Goal: Task Accomplishment & Management: Use online tool/utility

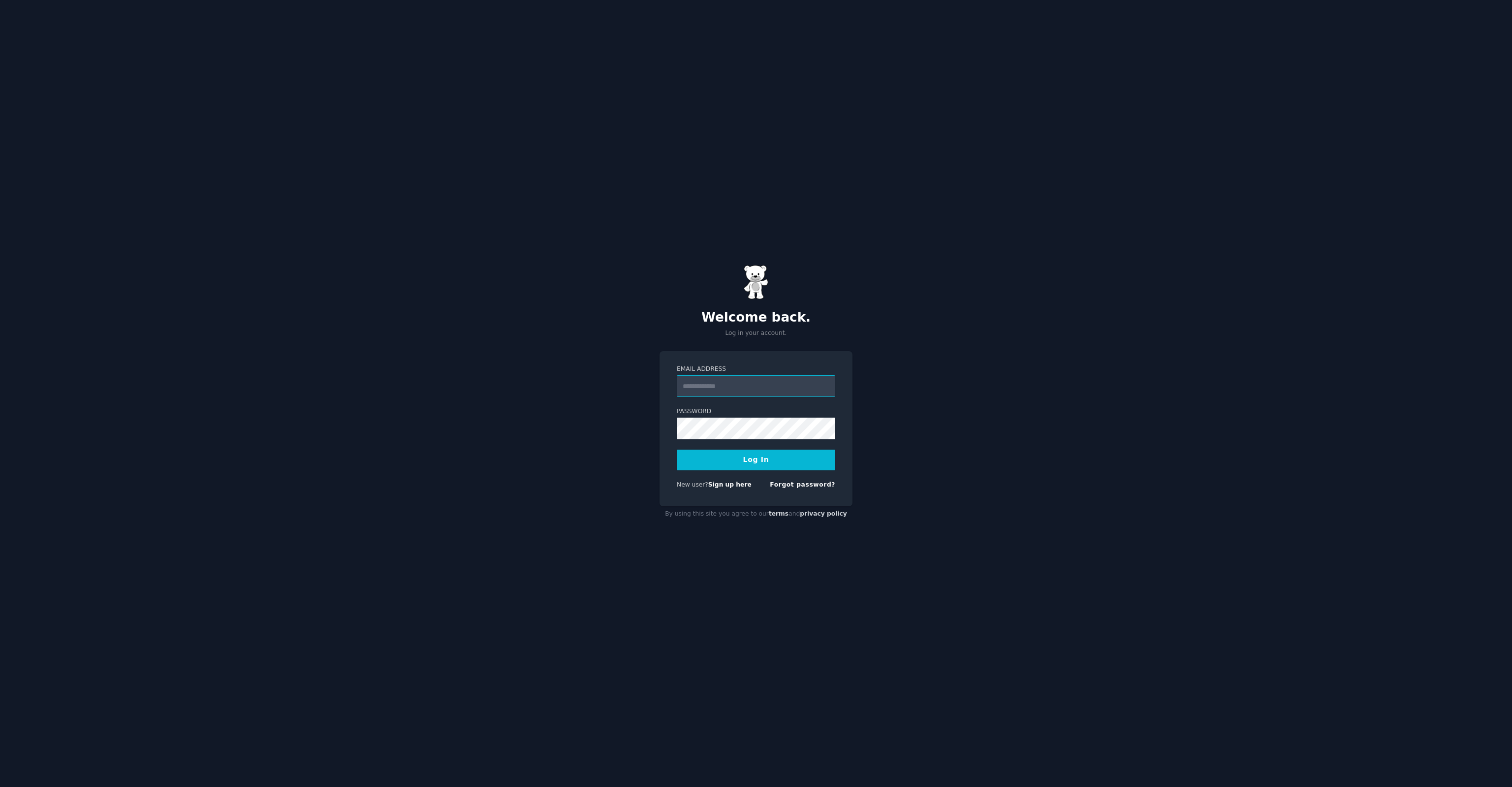
type input "**********"
click at [738, 459] on button "Log In" at bounding box center [756, 460] width 158 height 21
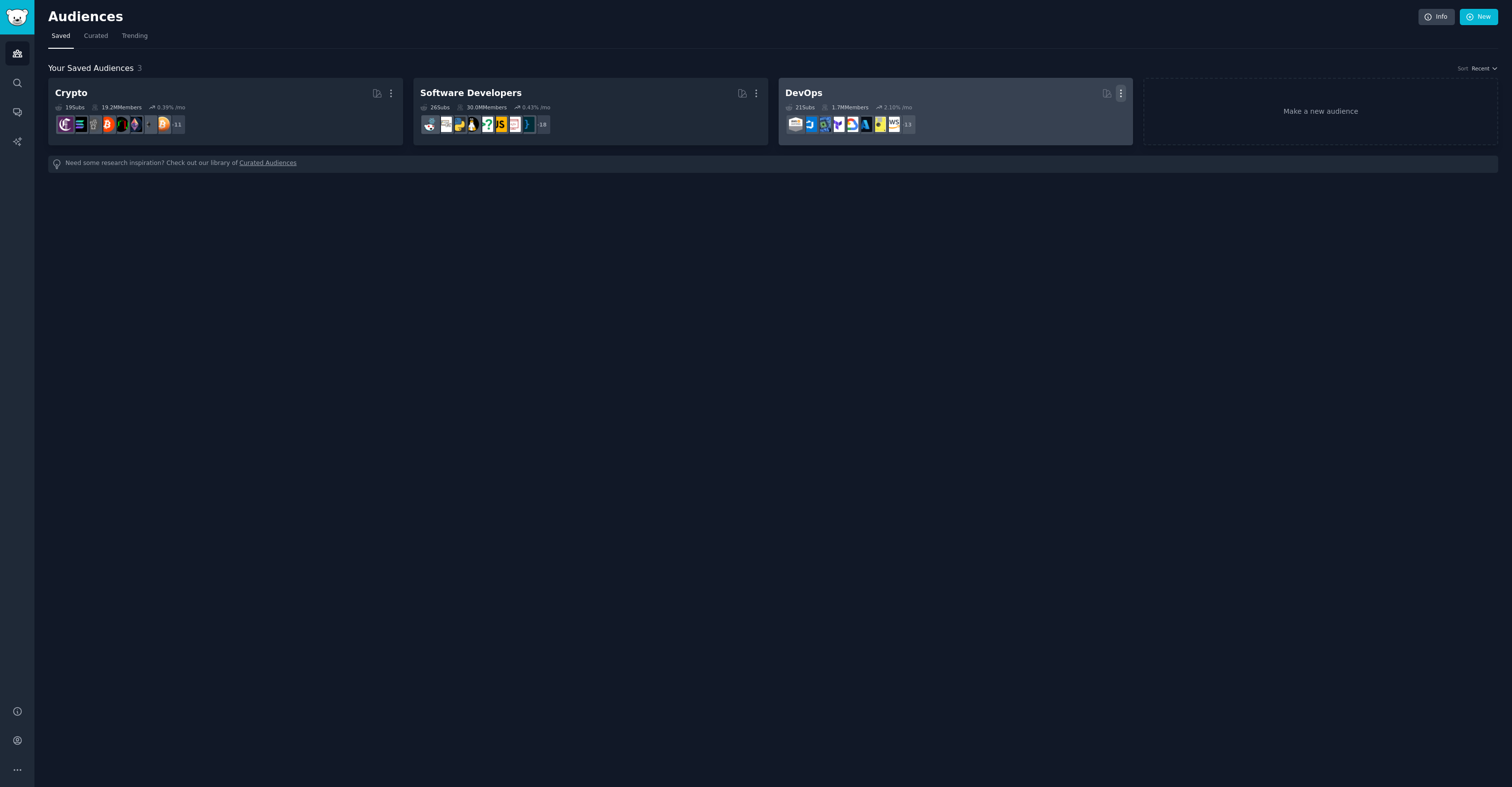
click at [1123, 90] on icon "button" at bounding box center [1121, 93] width 11 height 11
click at [1108, 115] on div "Delete" at bounding box center [1088, 114] width 47 height 21
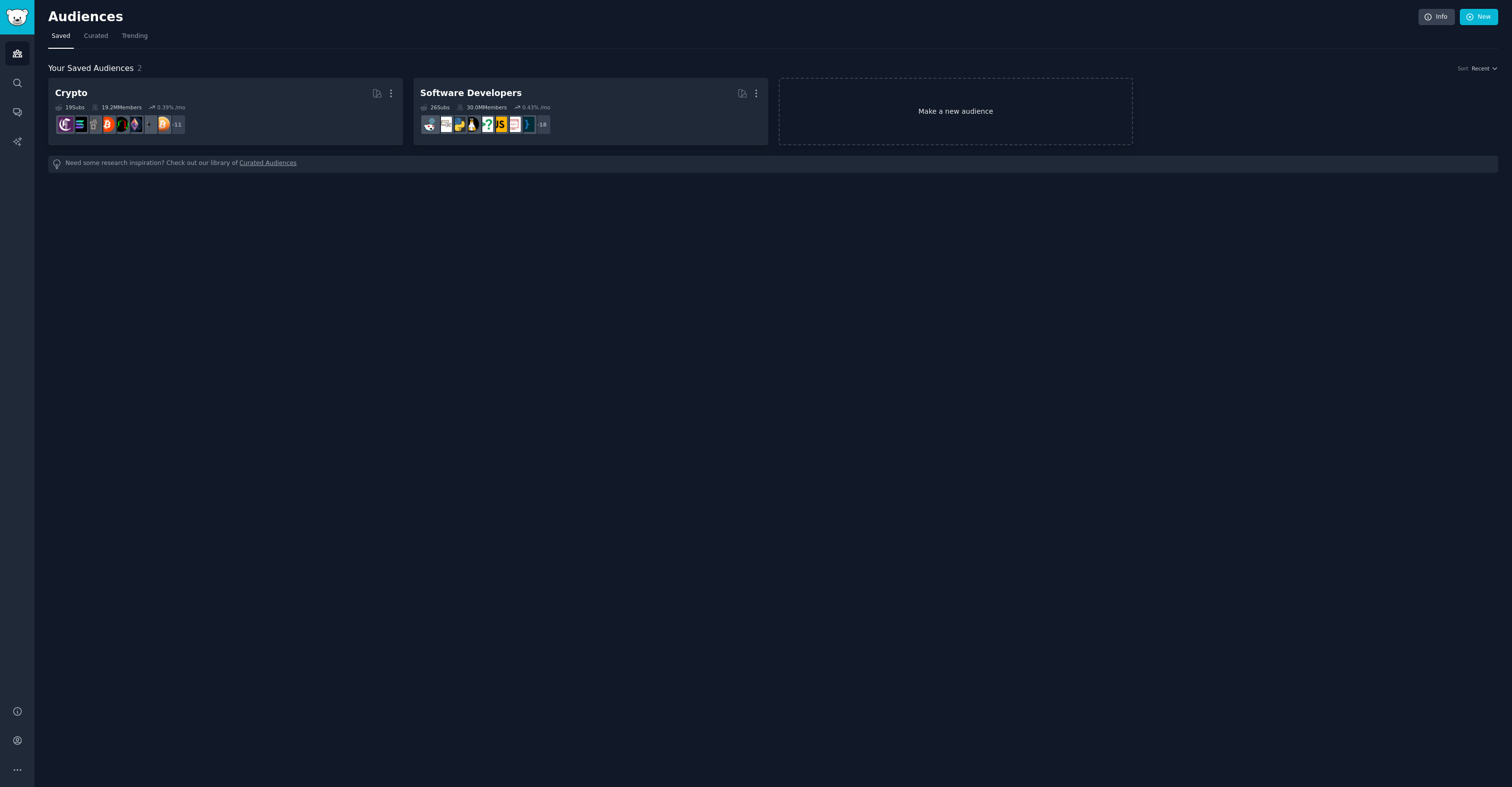
click at [959, 107] on link "Make a new audience" at bounding box center [956, 111] width 355 height 68
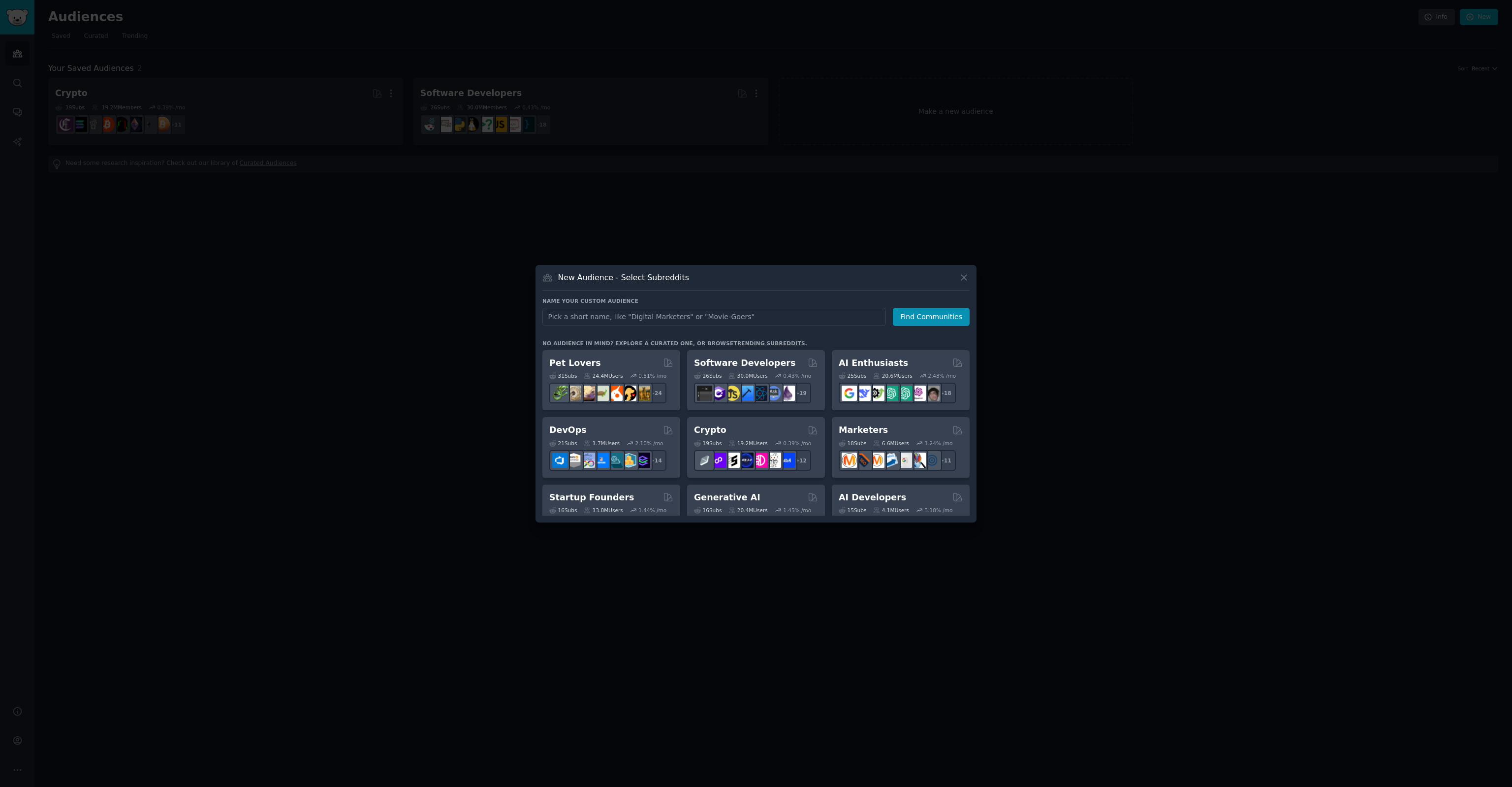
click at [603, 314] on input "text" at bounding box center [714, 317] width 343 height 18
type input "3d printing"
click button "Find Communities" at bounding box center [931, 317] width 77 height 18
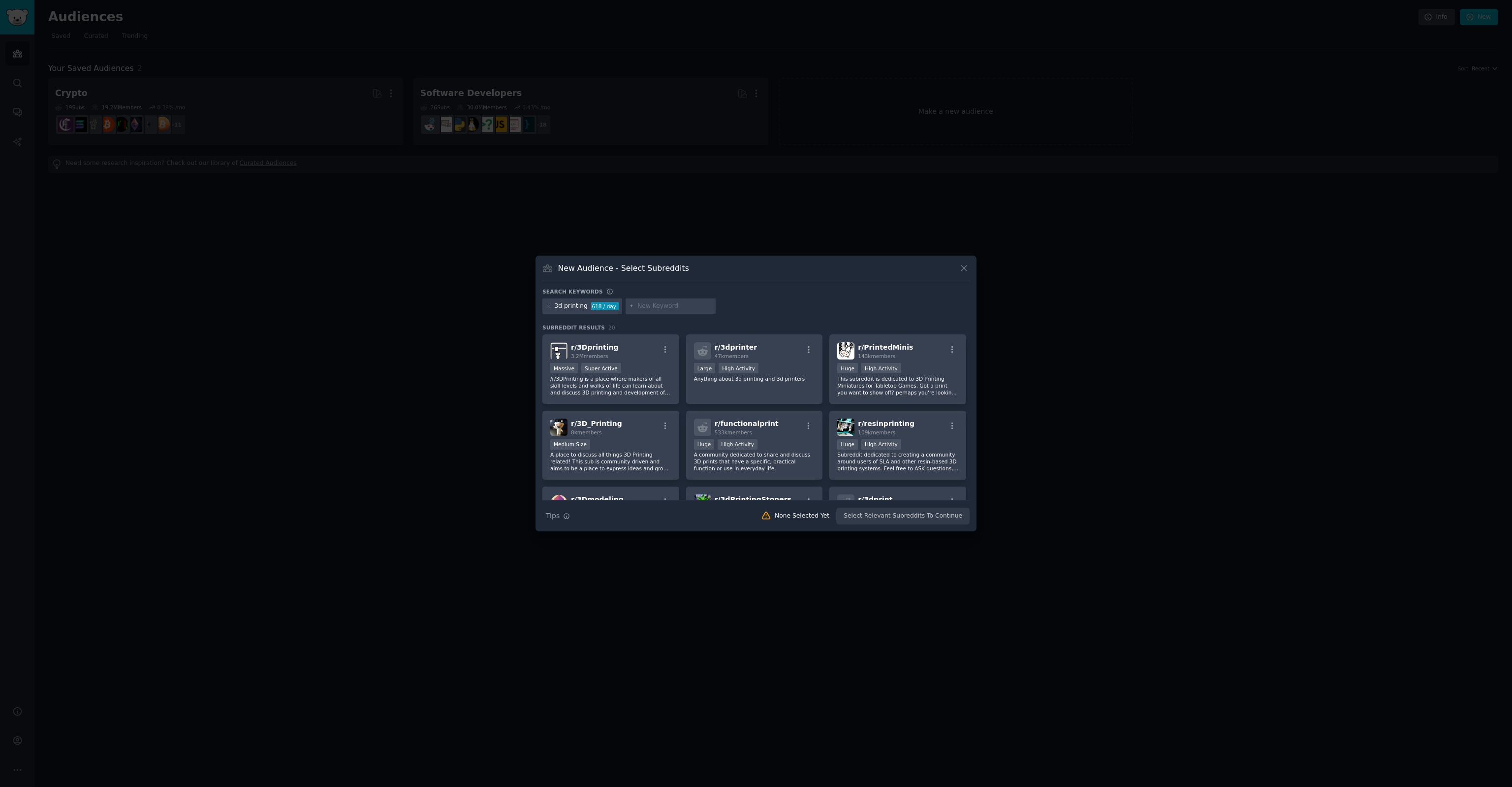
click at [852, 262] on div "New Audience - Select Subreddits Search keywords 3d printing 618 / day Subreddi…" at bounding box center [755, 394] width 441 height 276
click at [617, 382] on p "/r/3DPrinting is a place where makers of all skill levels and walks of life can…" at bounding box center [610, 385] width 121 height 21
click at [620, 461] on p "A place to discuss all things 3D Printing related! This sub is community driven…" at bounding box center [610, 461] width 121 height 21
click at [758, 465] on p "A community dedicated to share and discuss 3D prints that have a specific, prac…" at bounding box center [754, 461] width 121 height 21
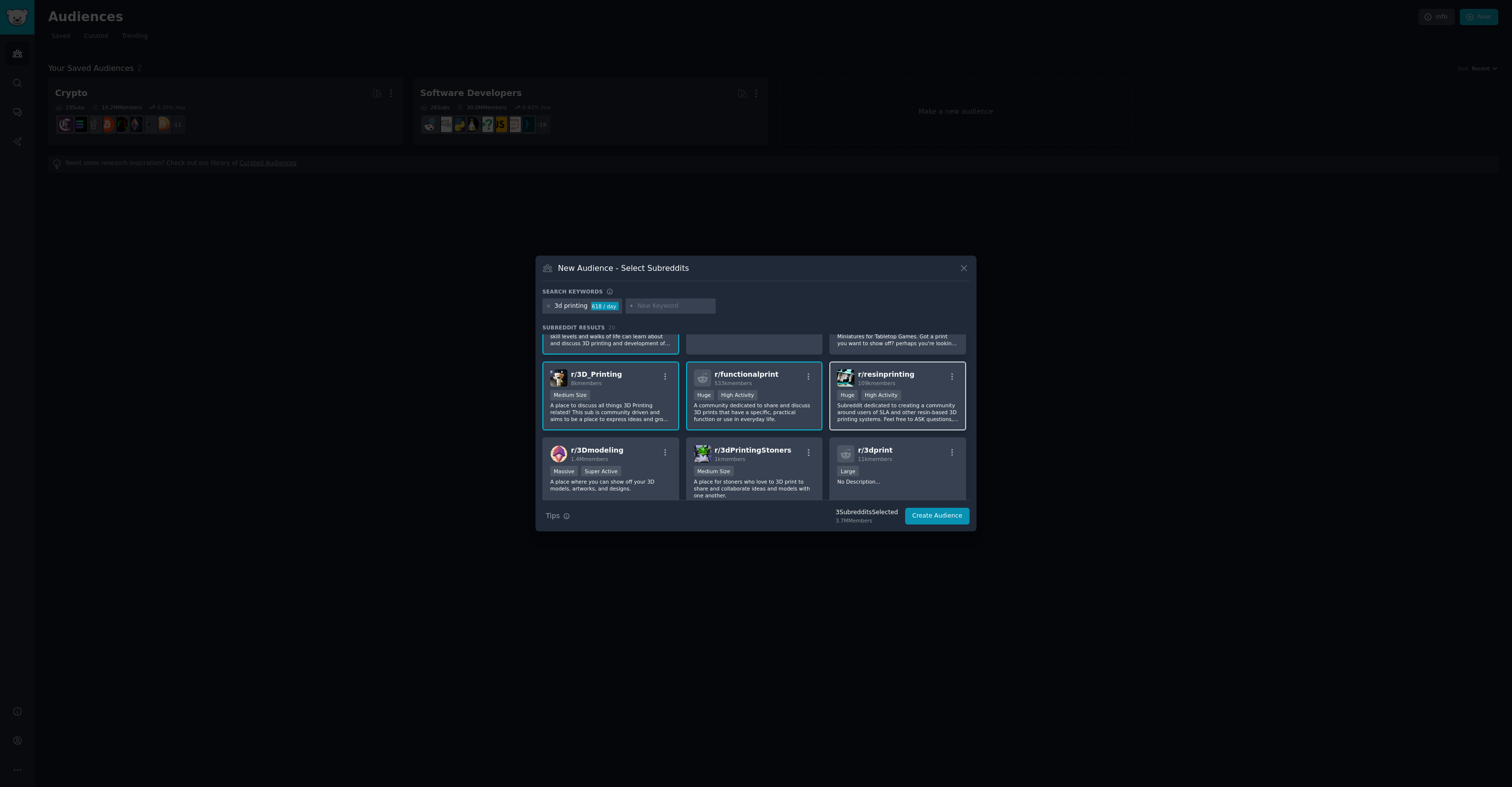
click at [863, 420] on p "Subreddit dedicated to creating a community around users of SLA and other resin…" at bounding box center [897, 412] width 121 height 21
click at [659, 465] on div "r/ 3Dmodeling 1.4M members Massive Super Active A place where you can show off …" at bounding box center [610, 472] width 137 height 69
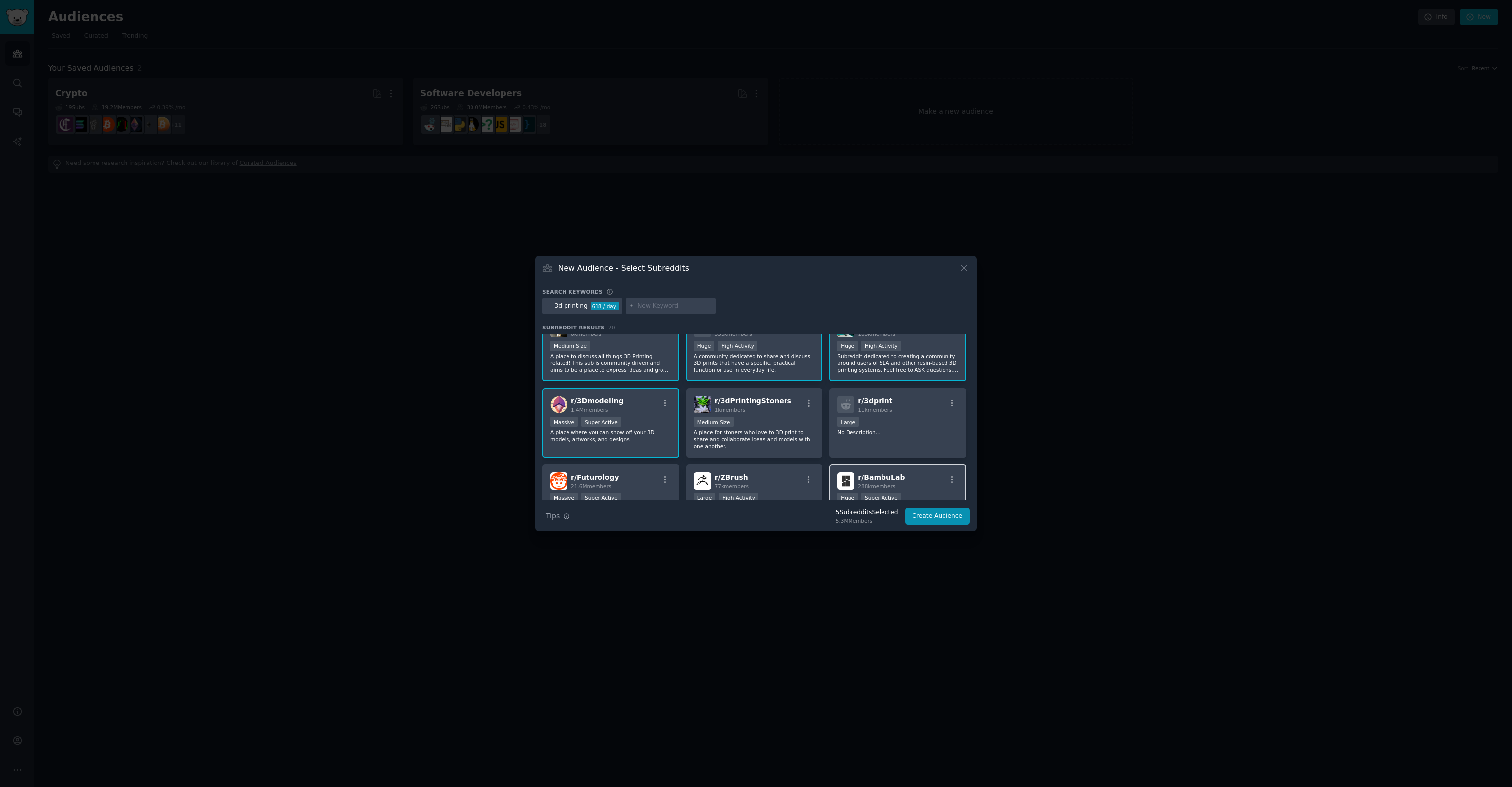
scroll to position [148, 0]
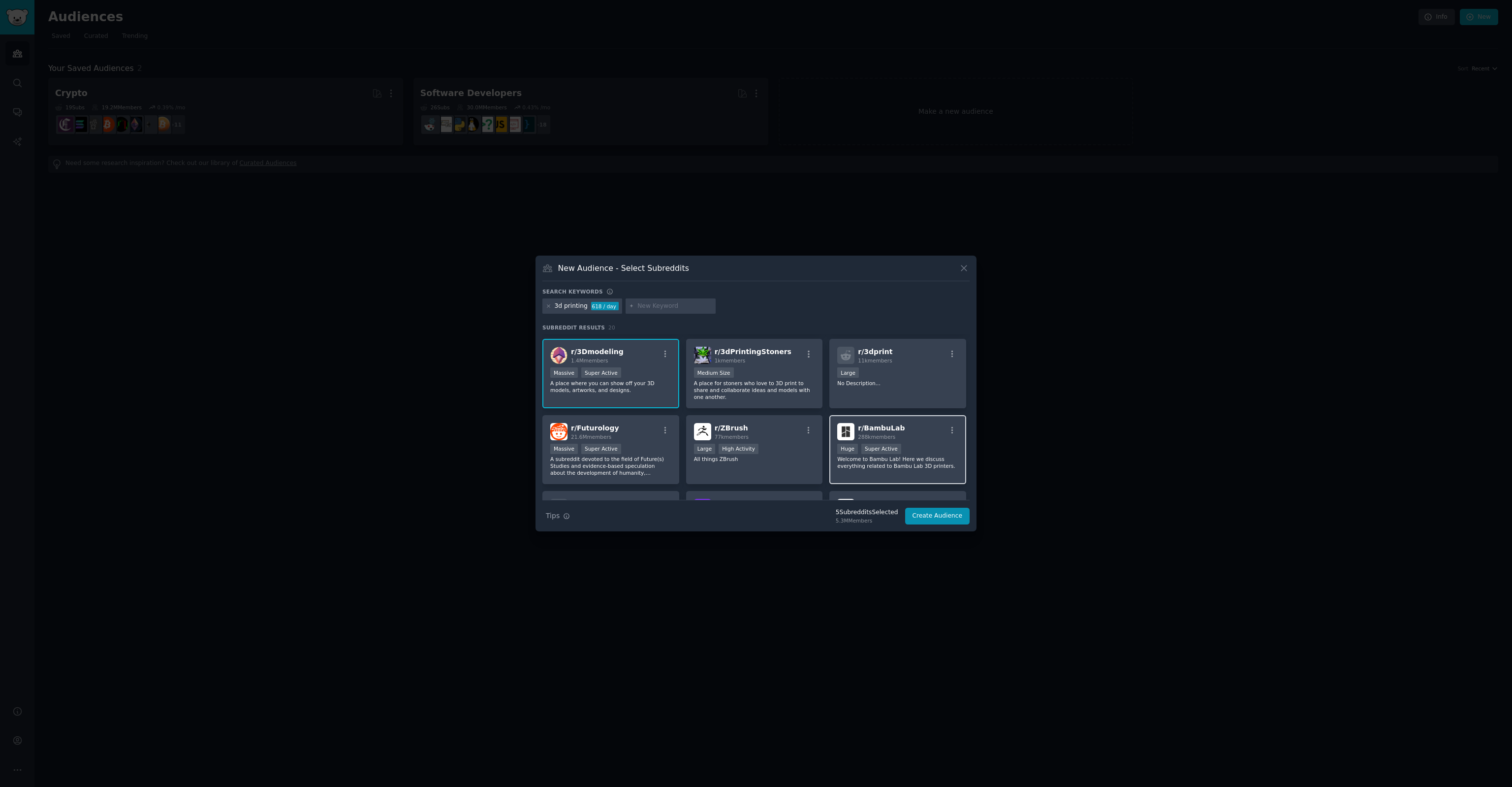
click at [896, 463] on div "r/ BambuLab 288k members Huge Super Active Welcome to Bambu Lab! Here we discus…" at bounding box center [897, 450] width 137 height 69
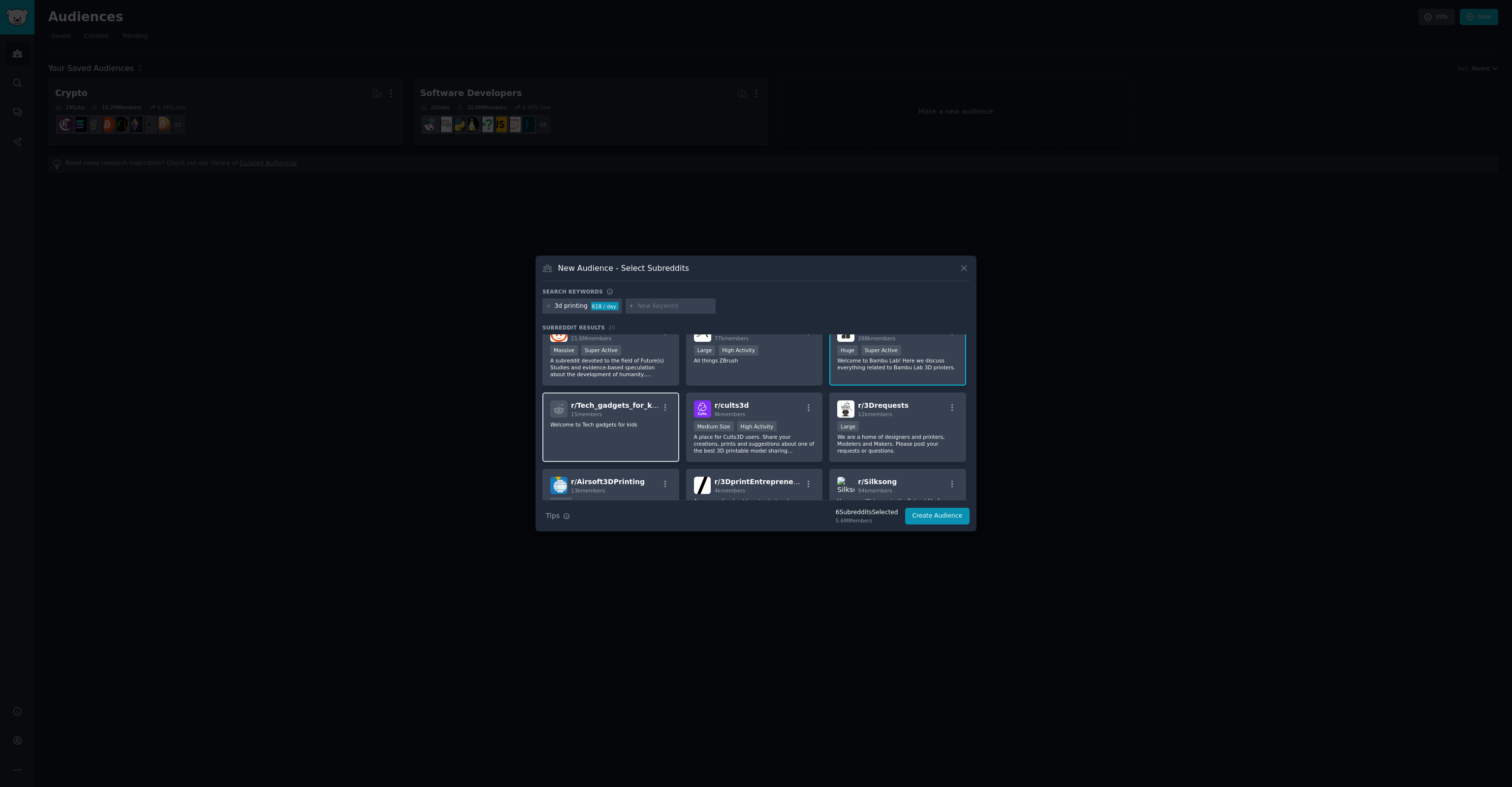
scroll to position [295, 0]
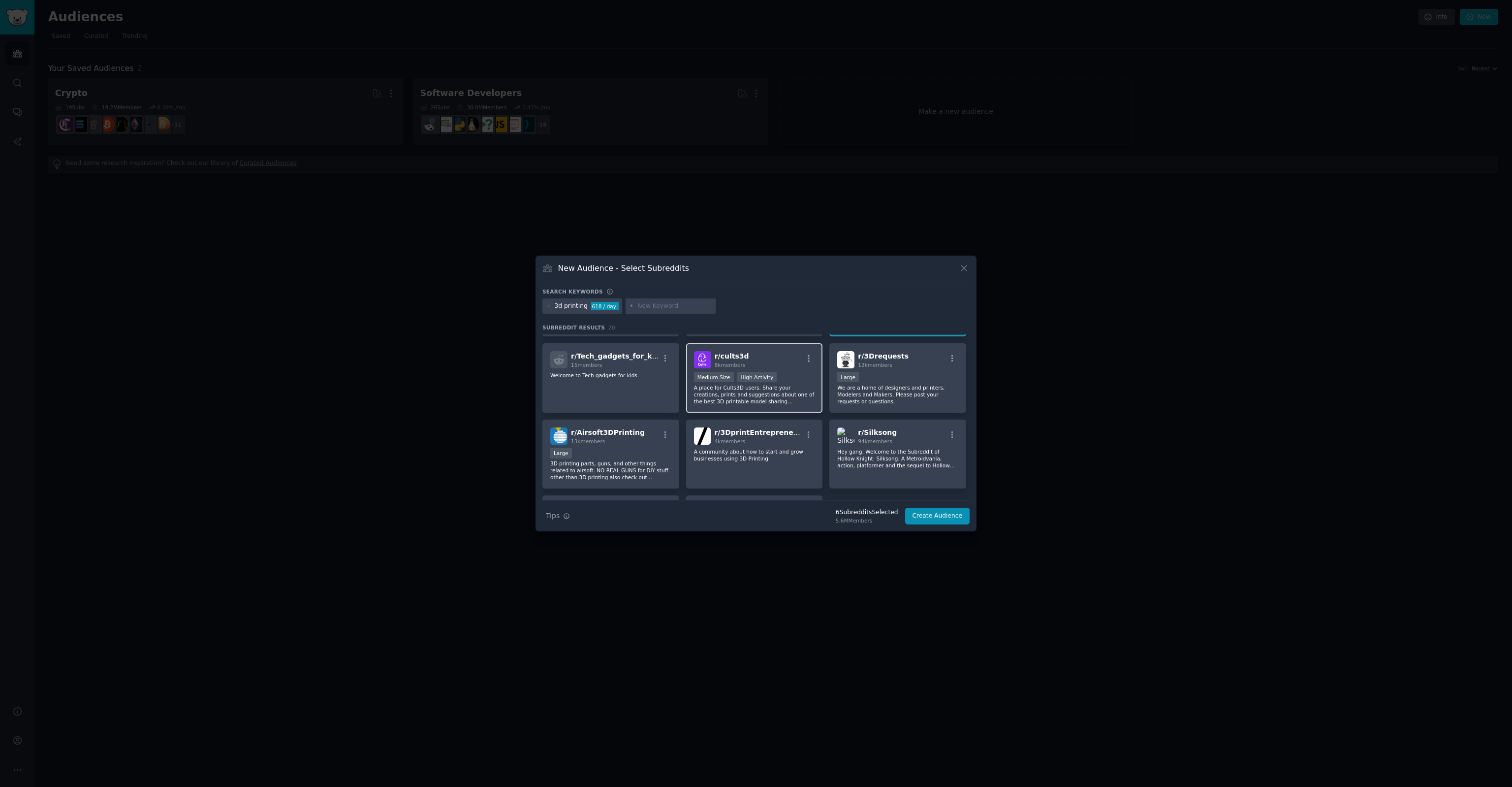
click at [750, 387] on p "A place for Cults3D users. Share your creations, prints and suggestions about o…" at bounding box center [754, 394] width 121 height 21
click at [858, 392] on div "r/ 3Drequests 12k members Large We are a home of designers and printers, Modele…" at bounding box center [897, 378] width 137 height 69
click at [702, 466] on div "r/ 3DprintEntrepreneurs 4k members A community about how to start and grow busi…" at bounding box center [754, 454] width 137 height 69
click at [647, 465] on p "3D printing parts, guns, and other things related to airsoft. NO REAL GUNS for …" at bounding box center [610, 470] width 121 height 21
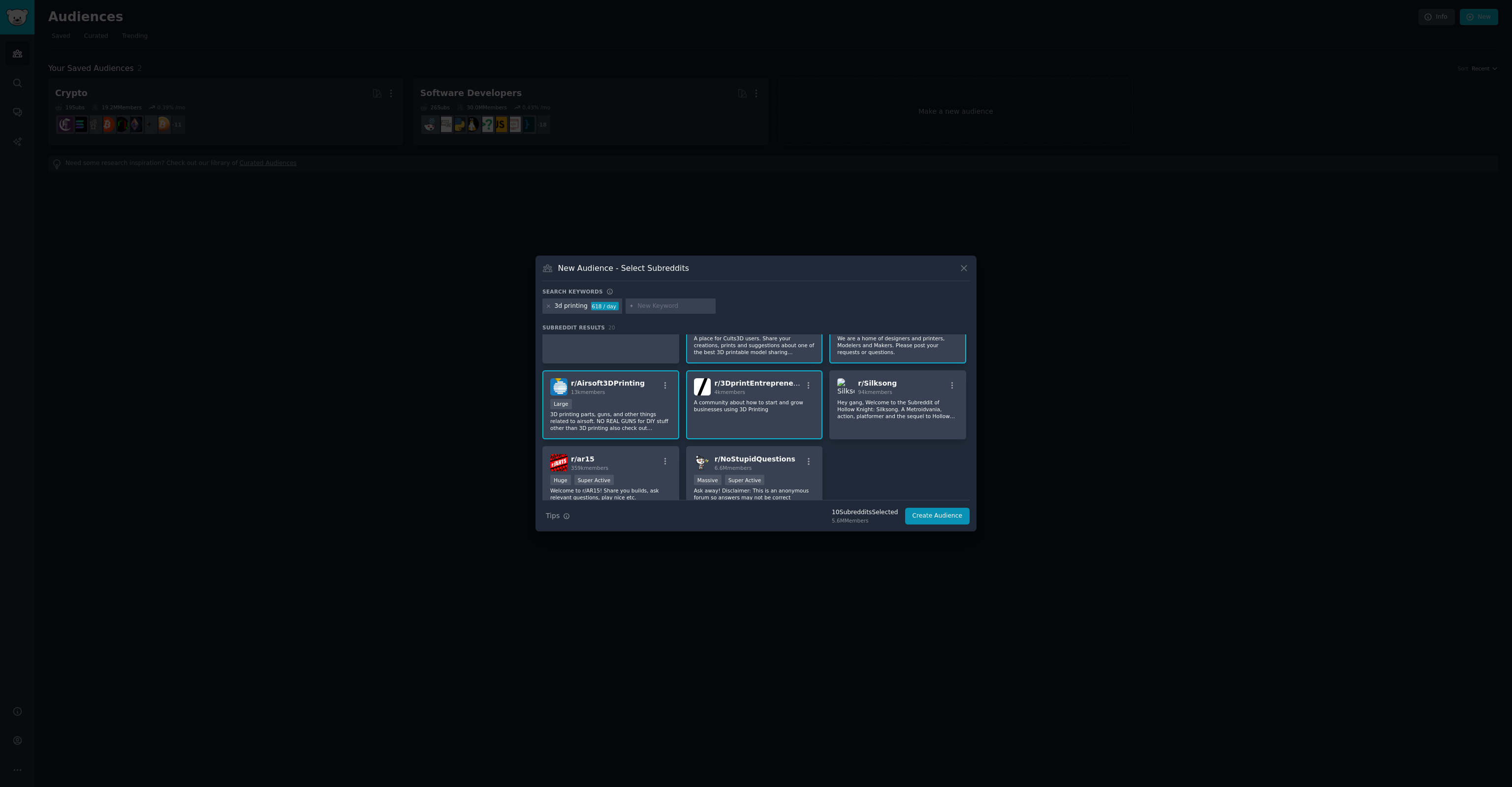
scroll to position [378, 0]
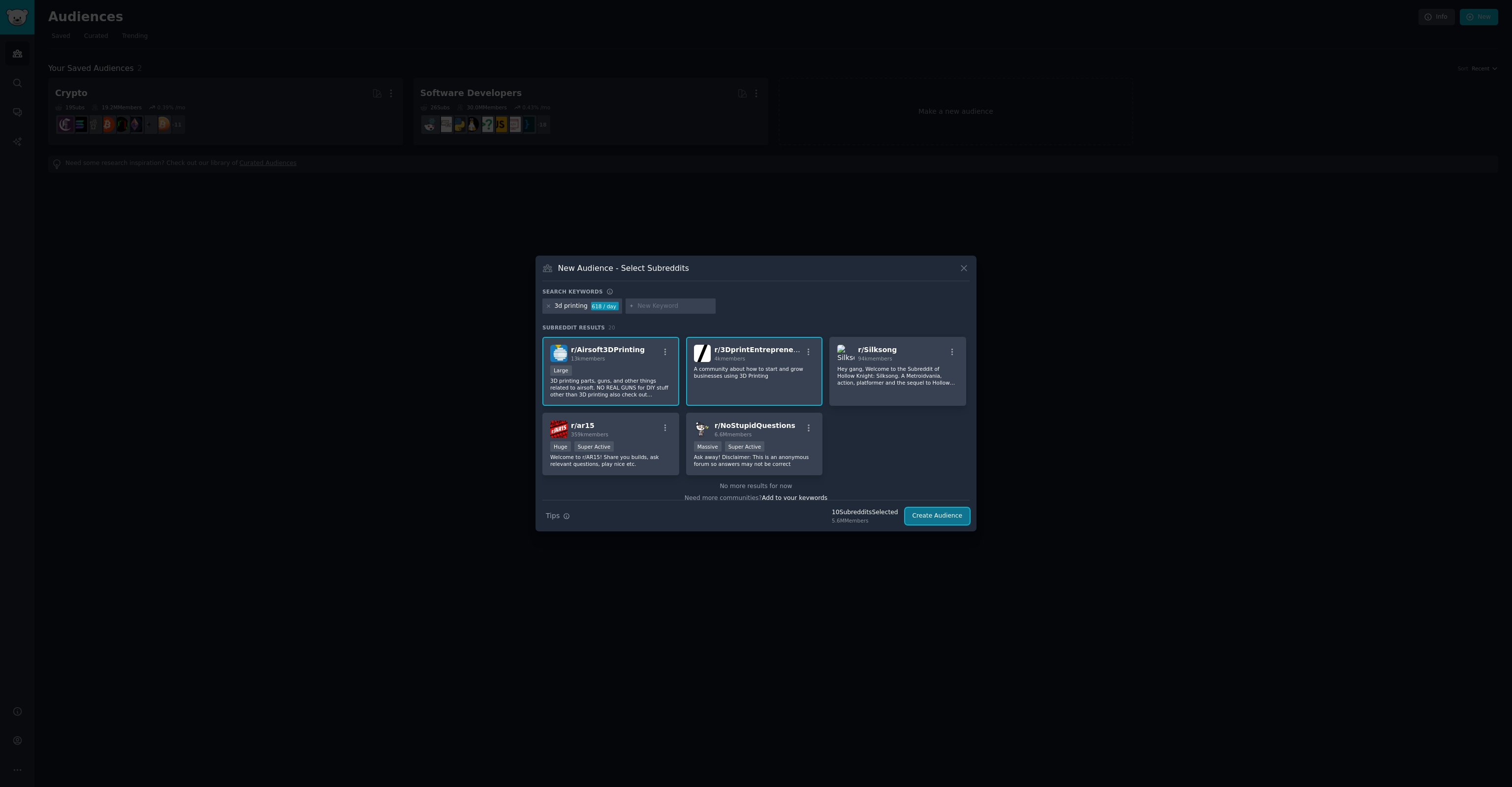
click at [939, 520] on button "Create Audience" at bounding box center [937, 516] width 65 height 17
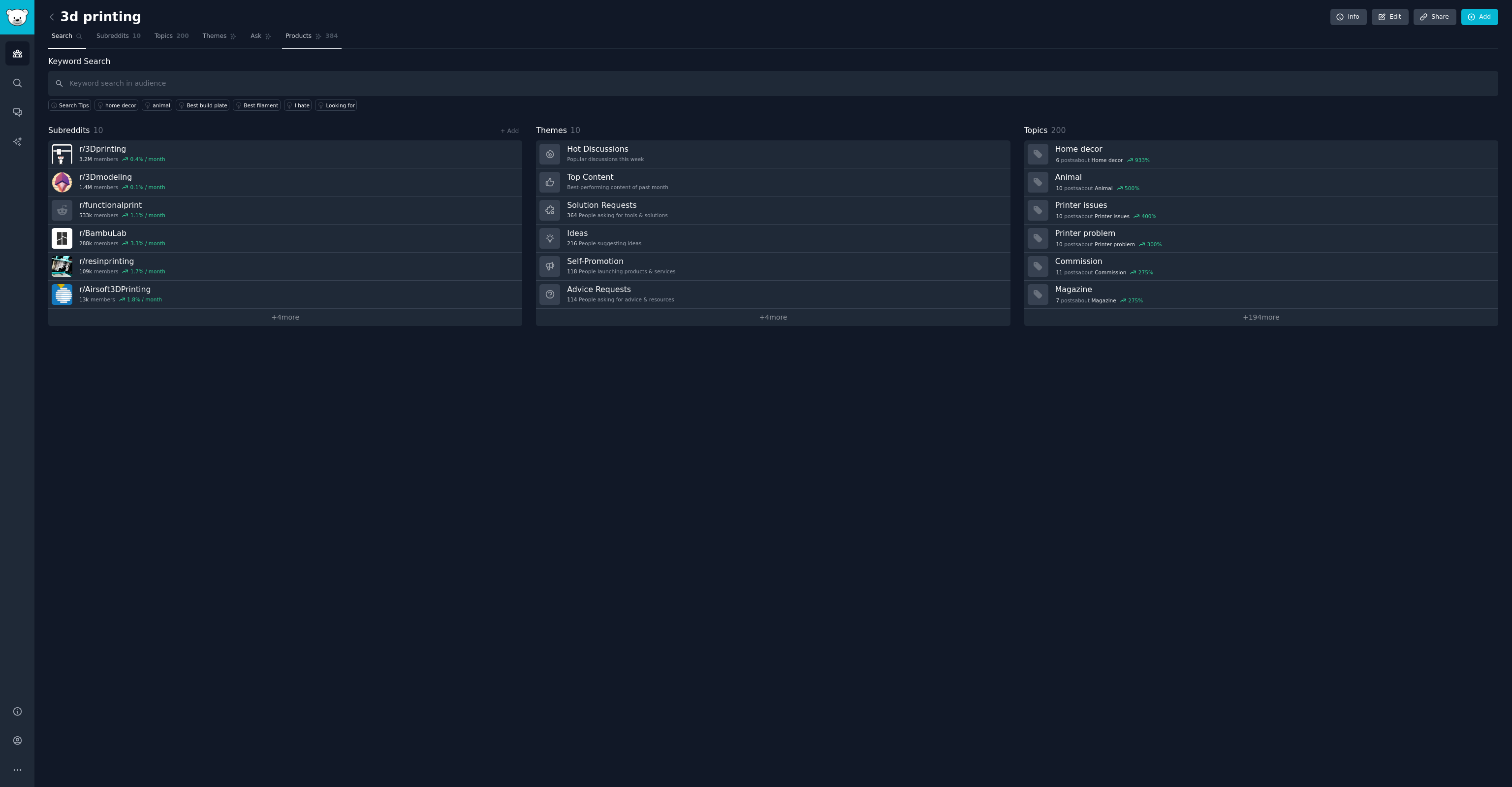
click at [285, 40] on span "Products" at bounding box center [298, 36] width 26 height 9
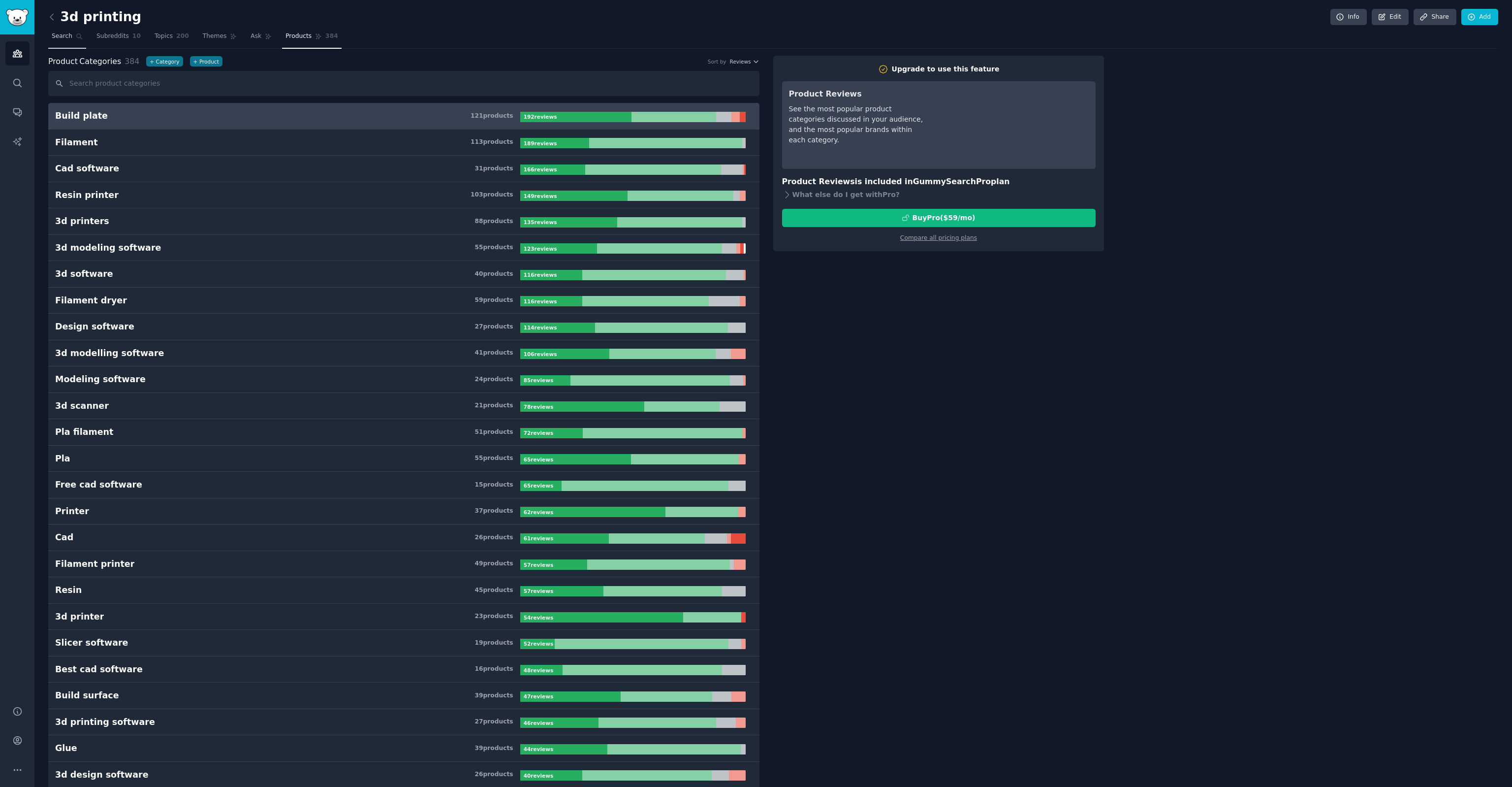
click at [64, 33] on span "Search" at bounding box center [62, 36] width 21 height 9
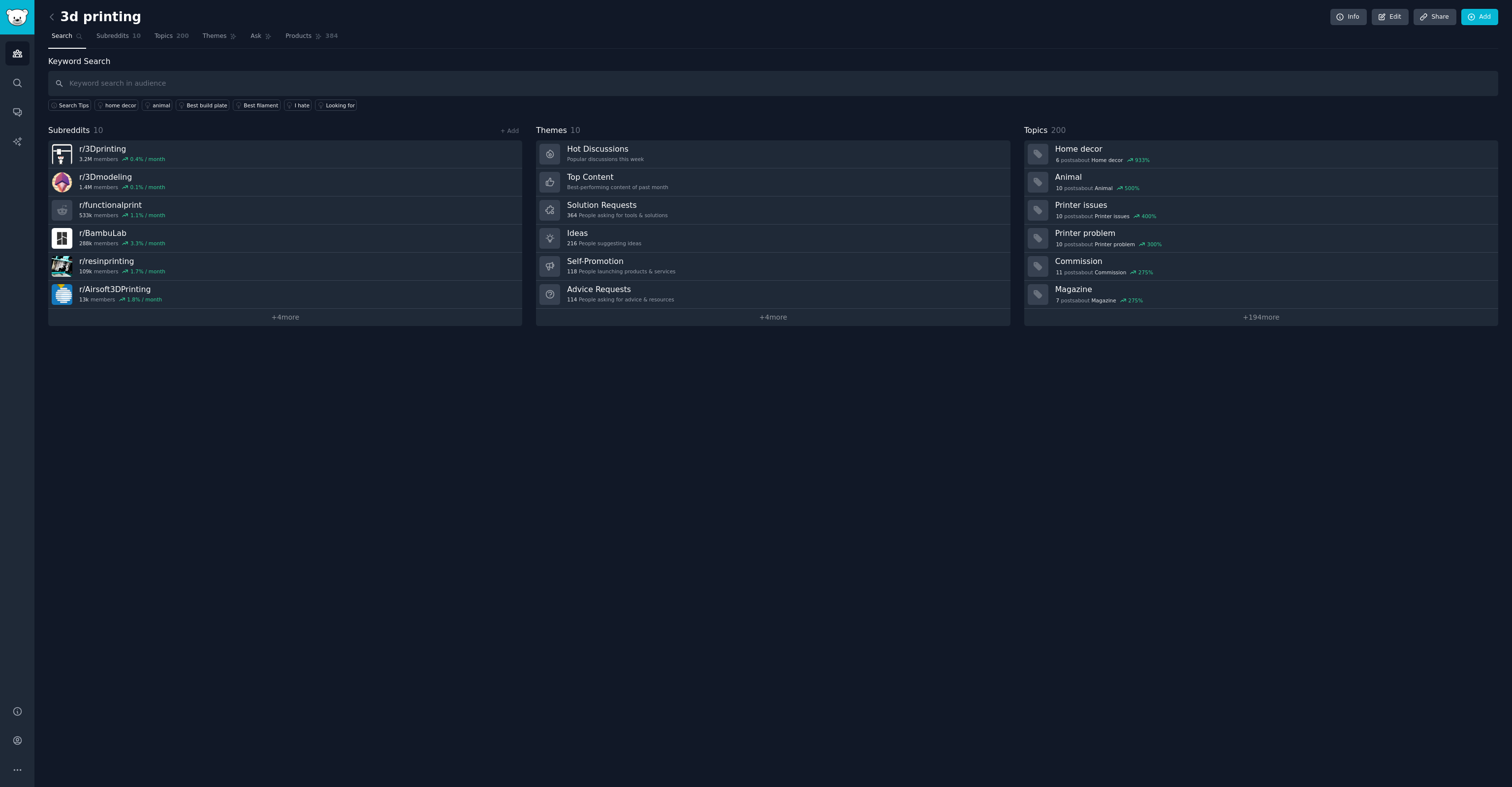
click at [852, 514] on div "3d printing Info Edit Share Add Search Subreddits 10 Topics 200 Themes Ask Prod…" at bounding box center [773, 394] width 1477 height 787
click at [644, 205] on h3 "Solution Requests" at bounding box center [617, 205] width 100 height 11
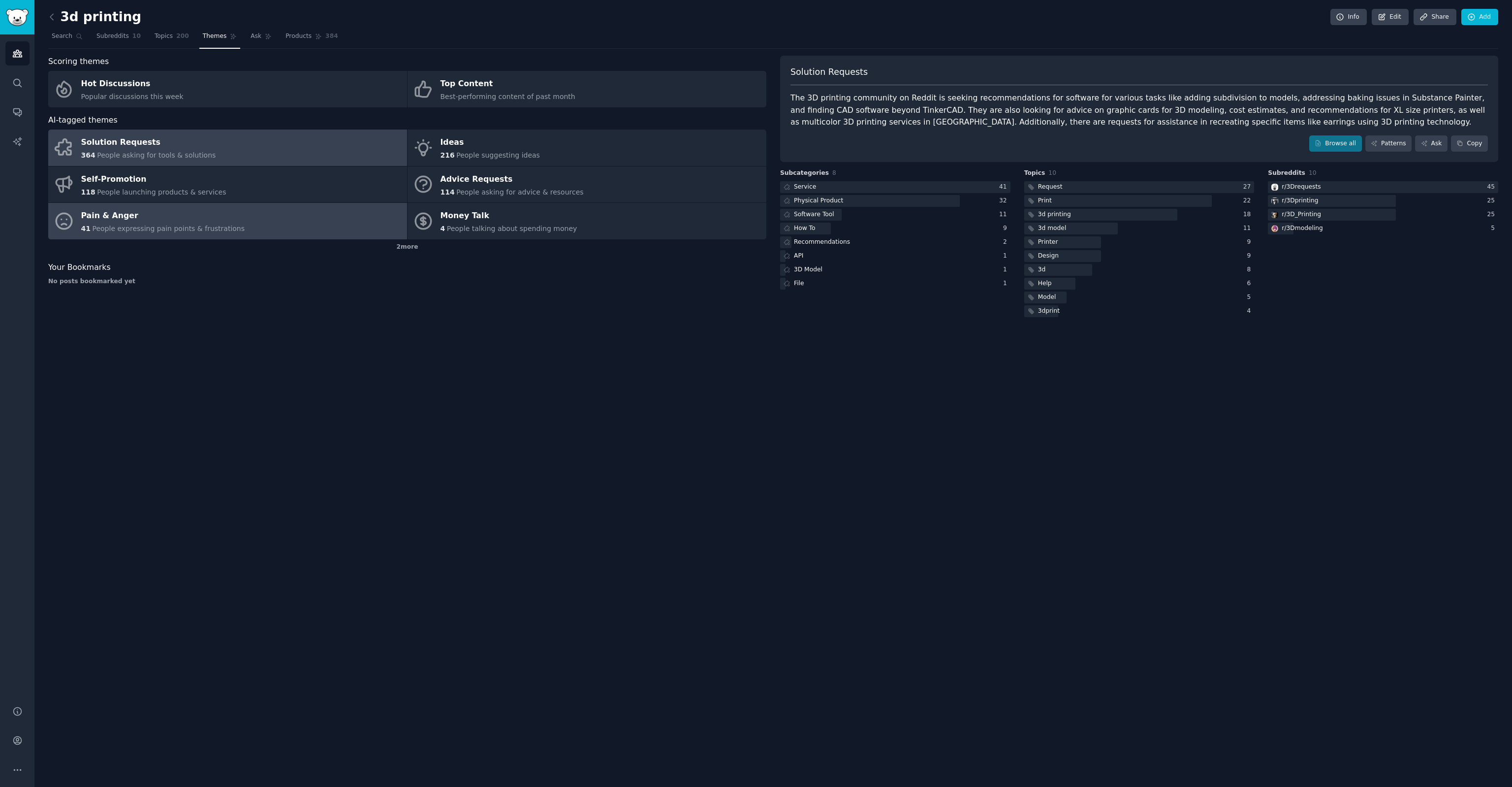
click at [238, 223] on link "Pain & Anger 41 People expressing pain points & frustrations" at bounding box center [227, 221] width 359 height 36
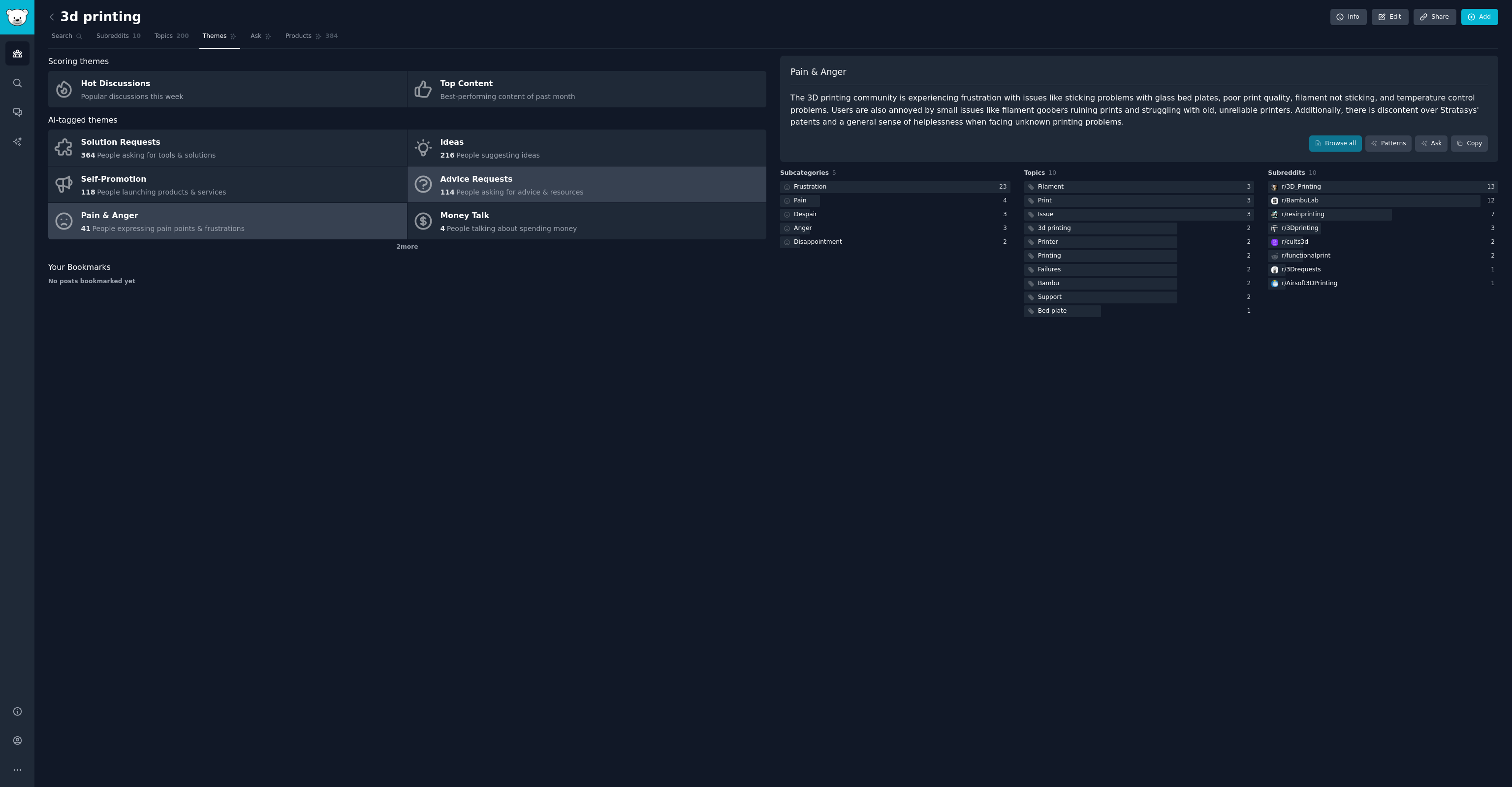
click at [508, 188] on span "People asking for advice & resources" at bounding box center [519, 191] width 127 height 8
